Goal: Information Seeking & Learning: Check status

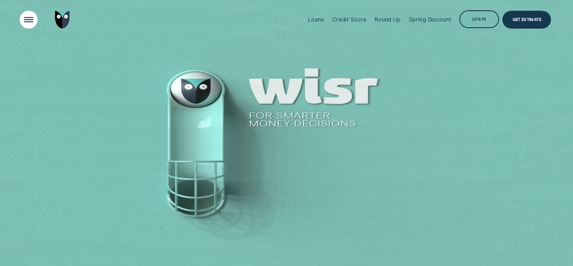
click at [33, 21] on div "Open Menu" at bounding box center [28, 19] width 25 height 25
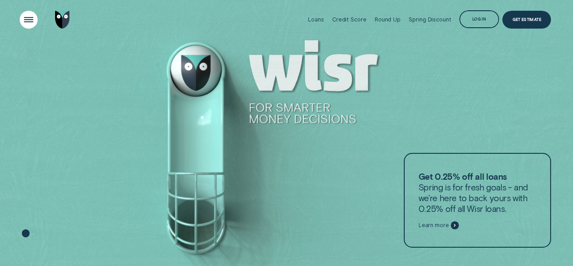
click at [24, 20] on div "Open Menu" at bounding box center [28, 19] width 25 height 25
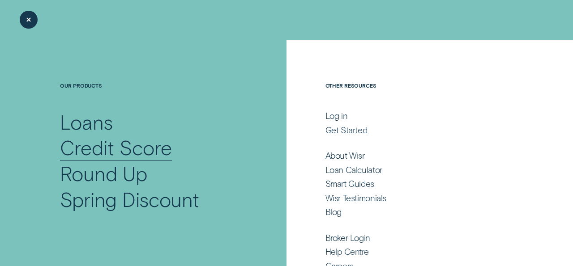
click at [150, 154] on div "Credit Score" at bounding box center [115, 148] width 111 height 26
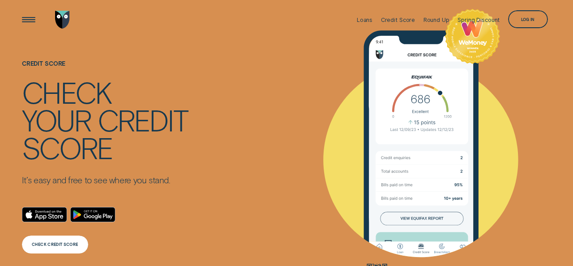
click at [64, 244] on div "CHECK CREDIT SCORE" at bounding box center [55, 245] width 46 height 4
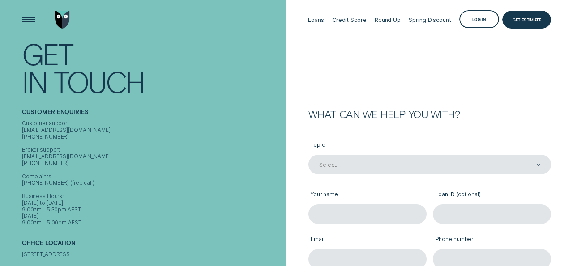
scroll to position [1, 0]
click at [353, 16] on div "Credit Score" at bounding box center [349, 19] width 34 height 7
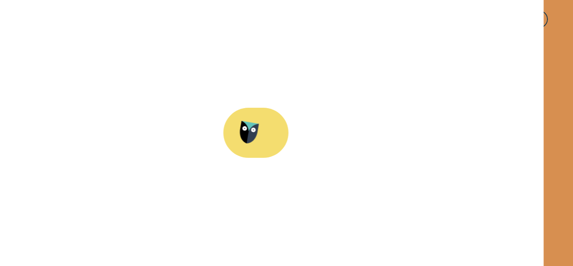
scroll to position [47, 0]
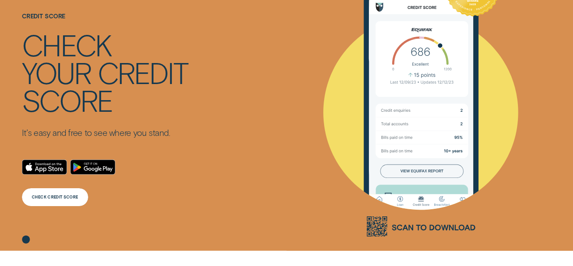
click at [48, 198] on div "CHECK CREDIT SCORE" at bounding box center [55, 197] width 46 height 4
